Goal: Find specific page/section: Find specific page/section

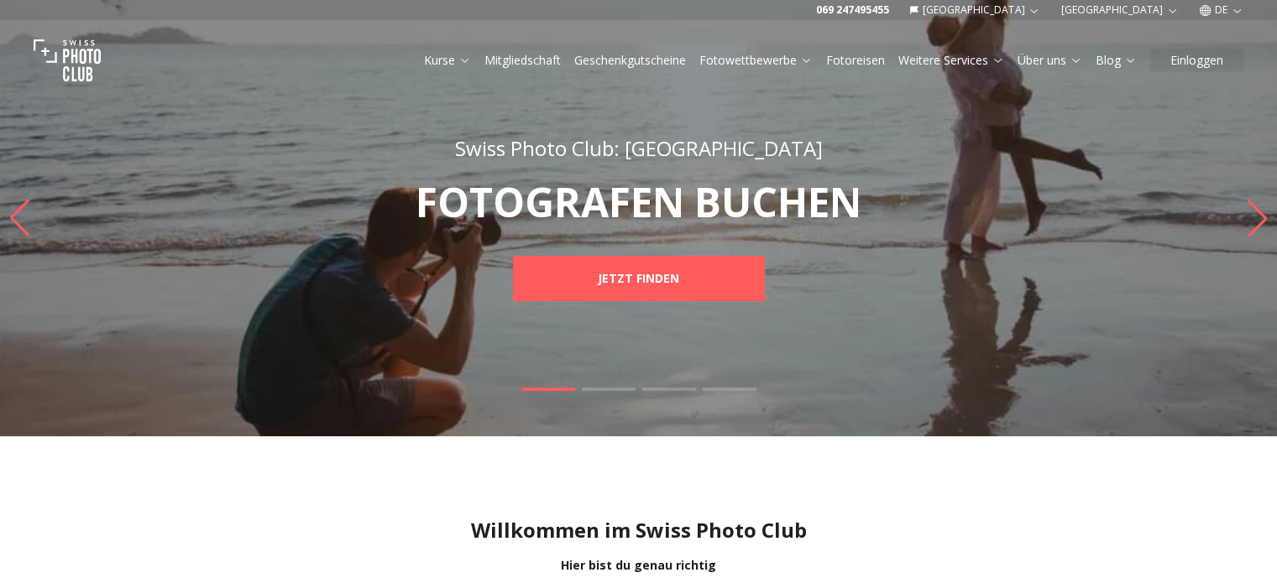
click at [1048, 13] on button "[GEOGRAPHIC_DATA]" at bounding box center [974, 10] width 145 height 20
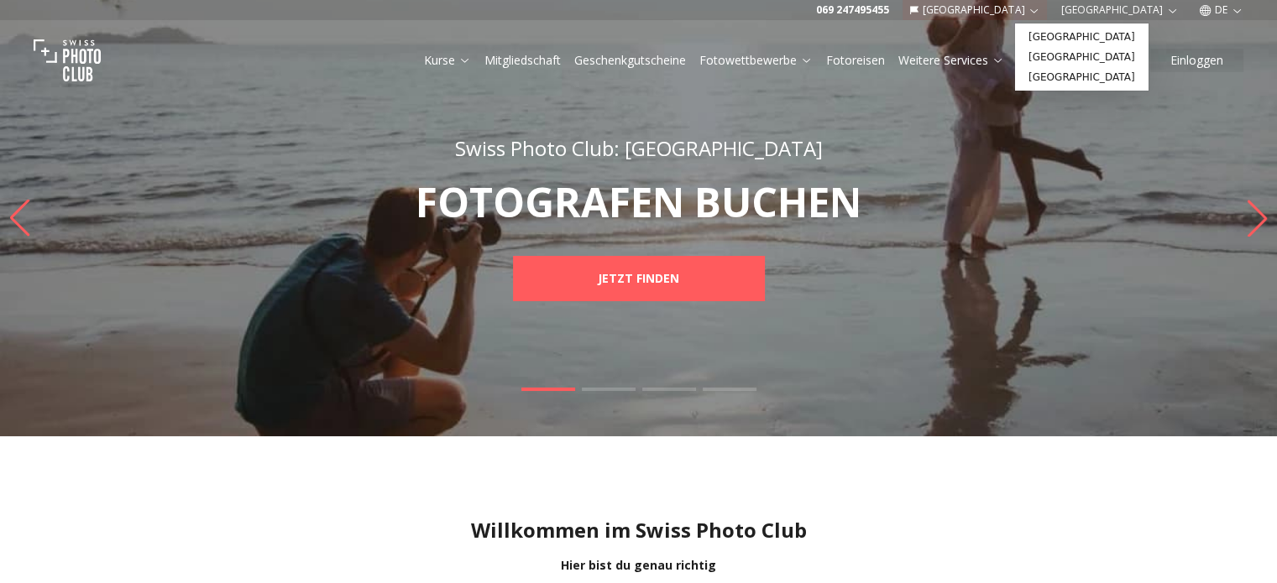
click at [1082, 206] on img "1 / 4" at bounding box center [638, 218] width 1277 height 436
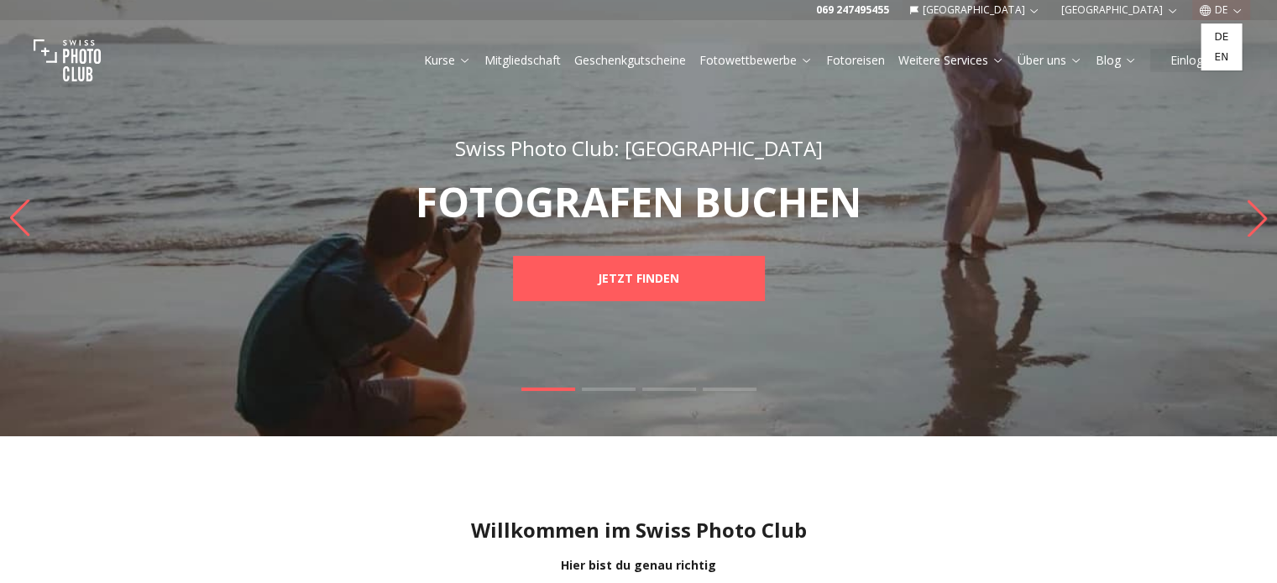
click at [1229, 13] on button "DE" at bounding box center [1221, 10] width 58 height 20
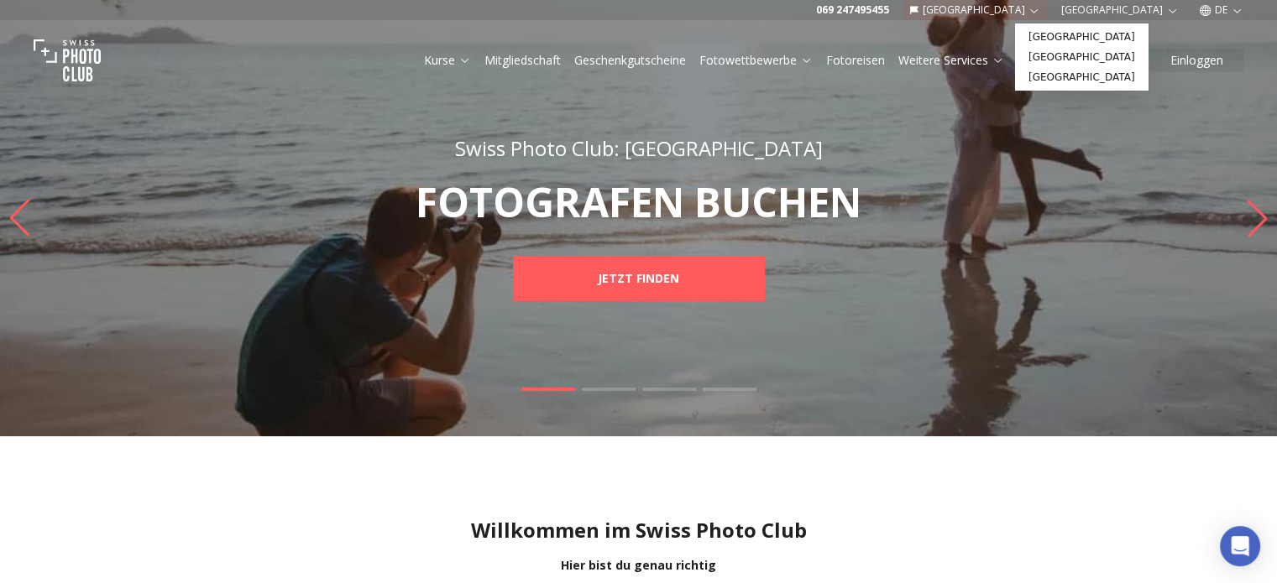
click at [1048, 10] on button "[GEOGRAPHIC_DATA]" at bounding box center [974, 10] width 145 height 20
click at [1060, 39] on link "[GEOGRAPHIC_DATA]" at bounding box center [1081, 37] width 127 height 20
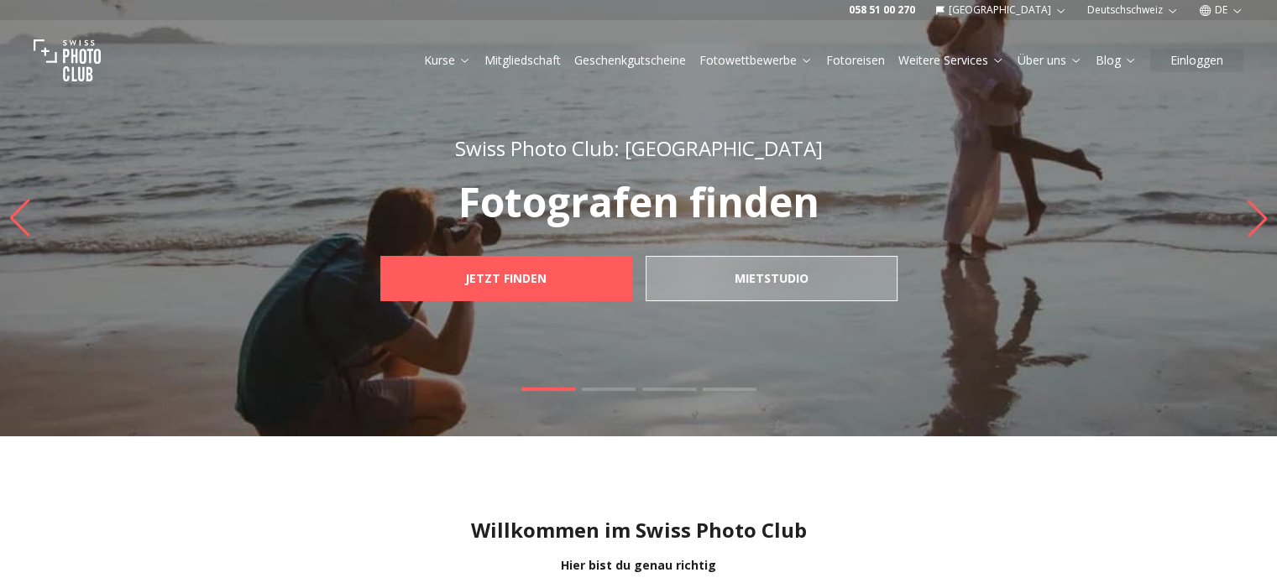
click at [1242, 12] on icon "button" at bounding box center [1237, 10] width 13 height 13
click at [1123, 178] on img "1 / 4" at bounding box center [638, 218] width 1277 height 436
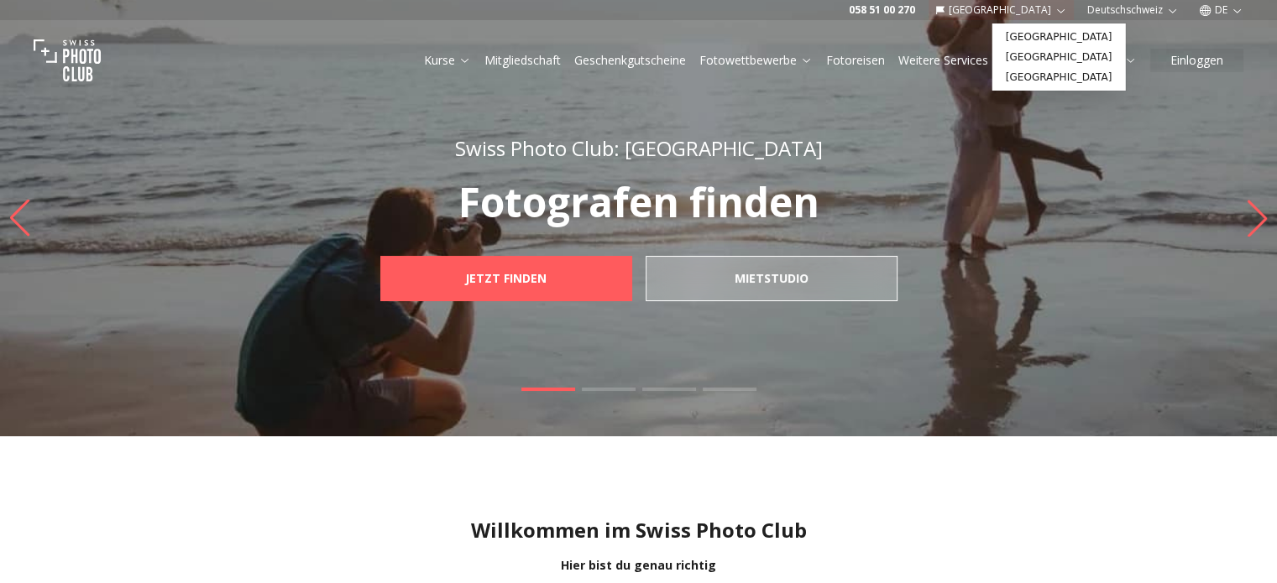
click at [1045, 6] on button "[GEOGRAPHIC_DATA]" at bounding box center [1000, 10] width 145 height 20
click at [1040, 83] on link "[GEOGRAPHIC_DATA]" at bounding box center [1059, 77] width 127 height 20
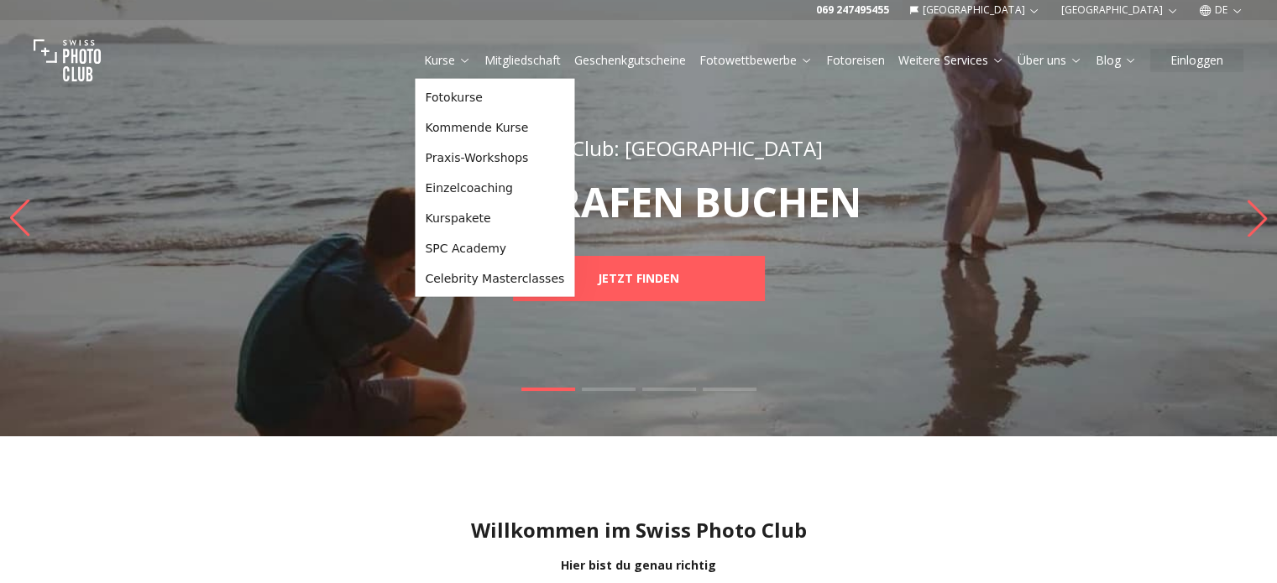
click at [455, 61] on link "Kurse" at bounding box center [447, 60] width 47 height 17
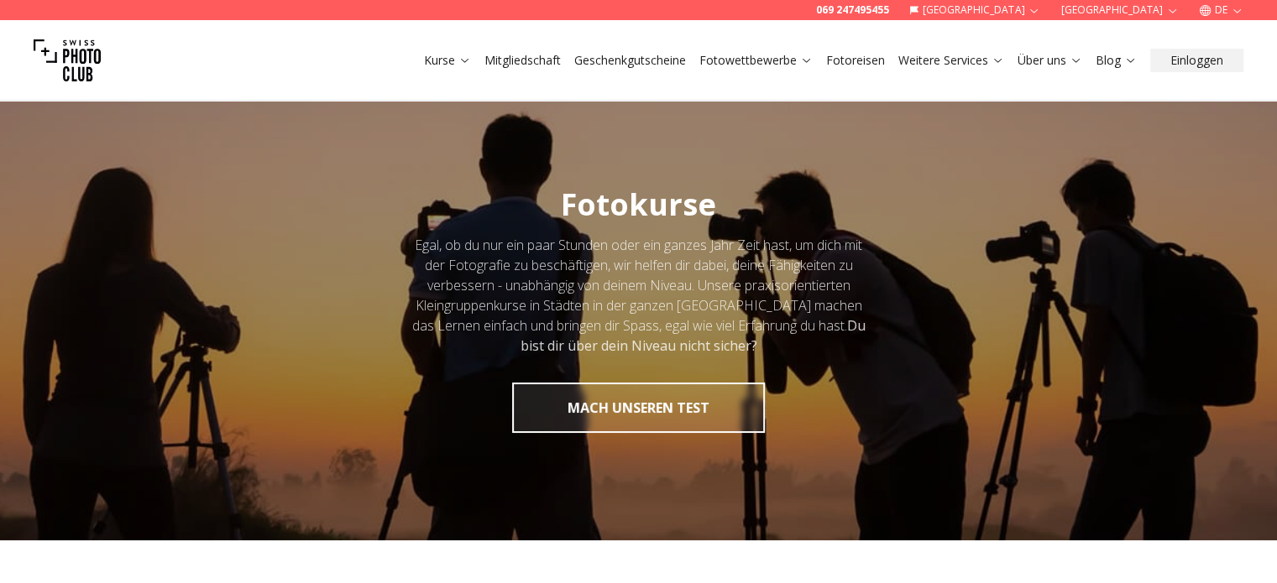
click at [1163, 12] on button "Stuttgart" at bounding box center [1119, 10] width 132 height 20
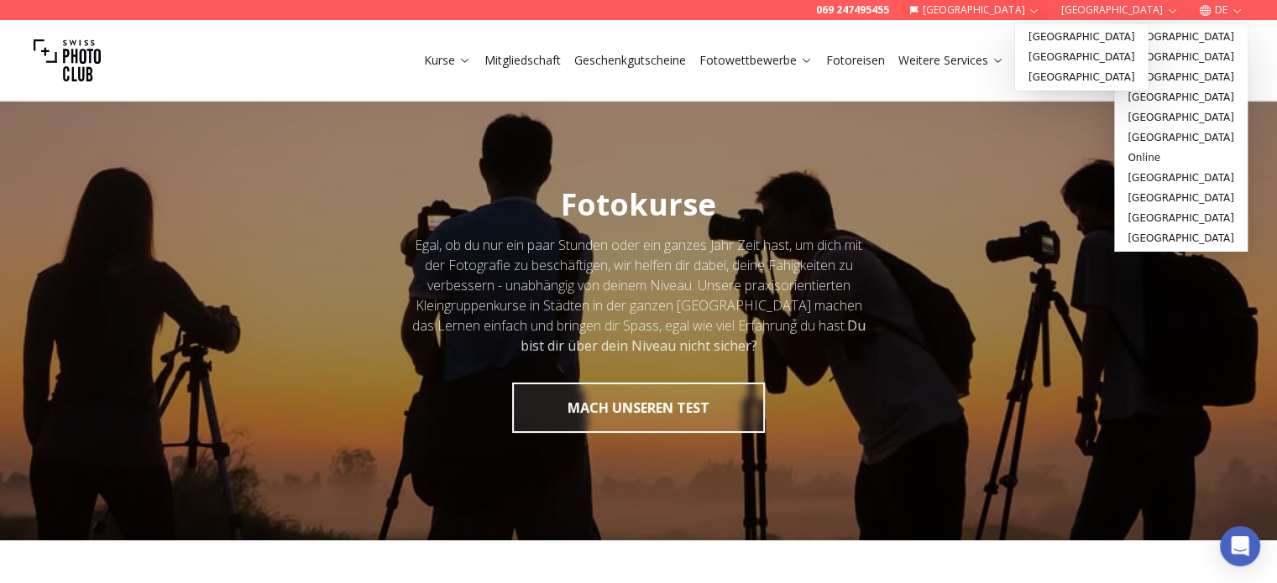
click at [1048, 3] on button "[GEOGRAPHIC_DATA]" at bounding box center [974, 10] width 145 height 20
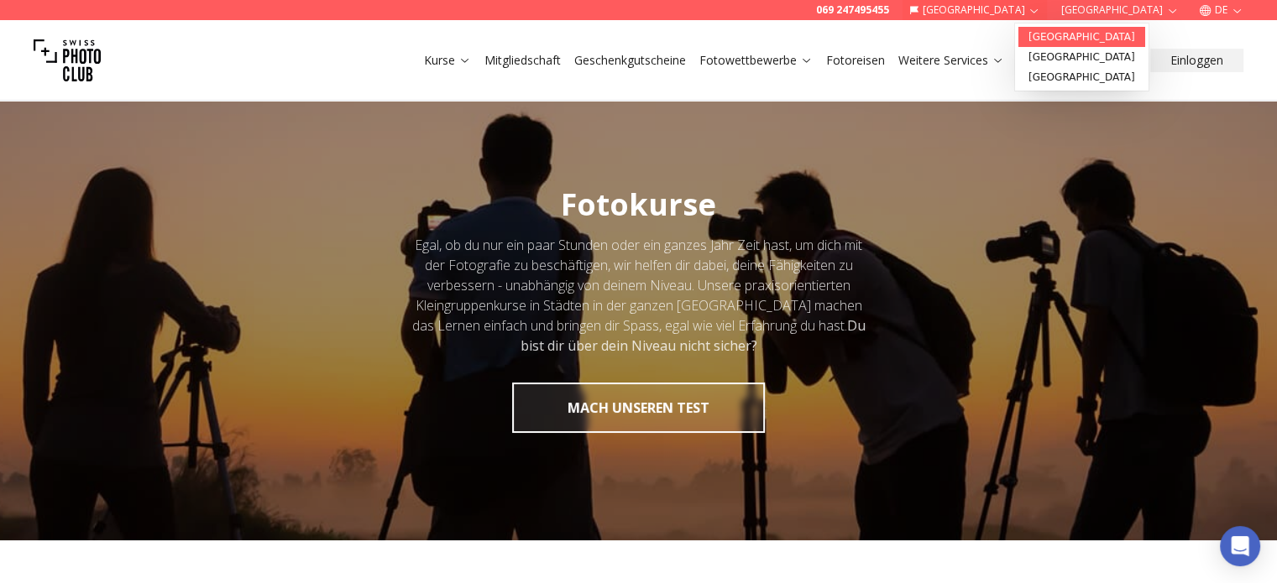
click at [1034, 39] on link "[GEOGRAPHIC_DATA]" at bounding box center [1081, 37] width 127 height 20
